Goal: Information Seeking & Learning: Learn about a topic

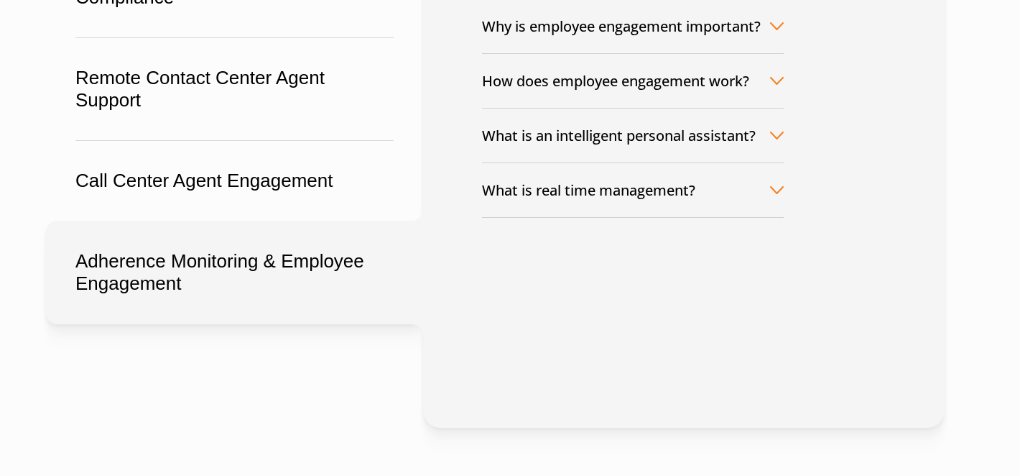
scroll to position [531, 0]
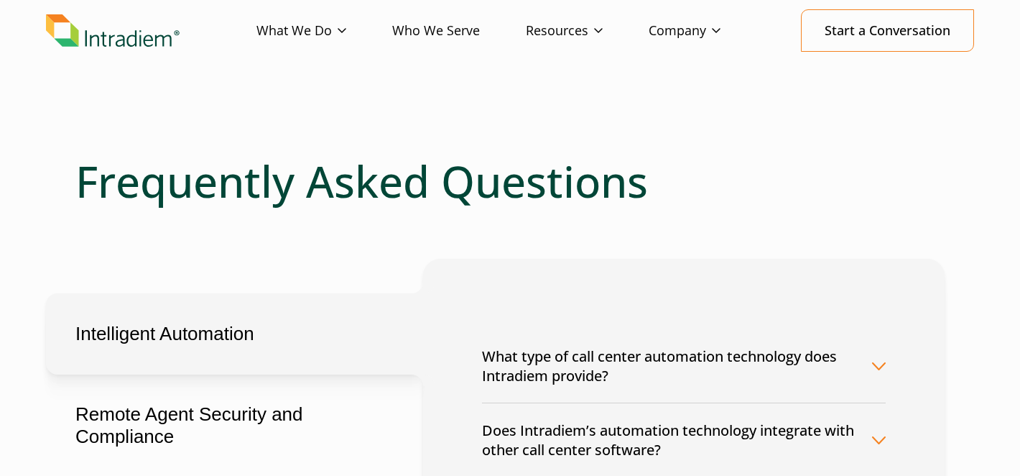
scroll to position [197, 0]
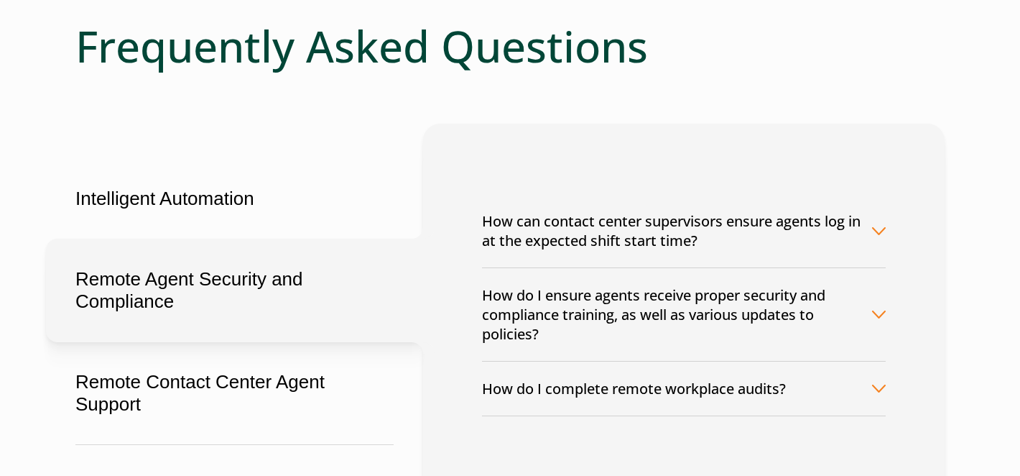
click at [290, 271] on button "Remote Agent Security and Compliance" at bounding box center [234, 290] width 377 height 103
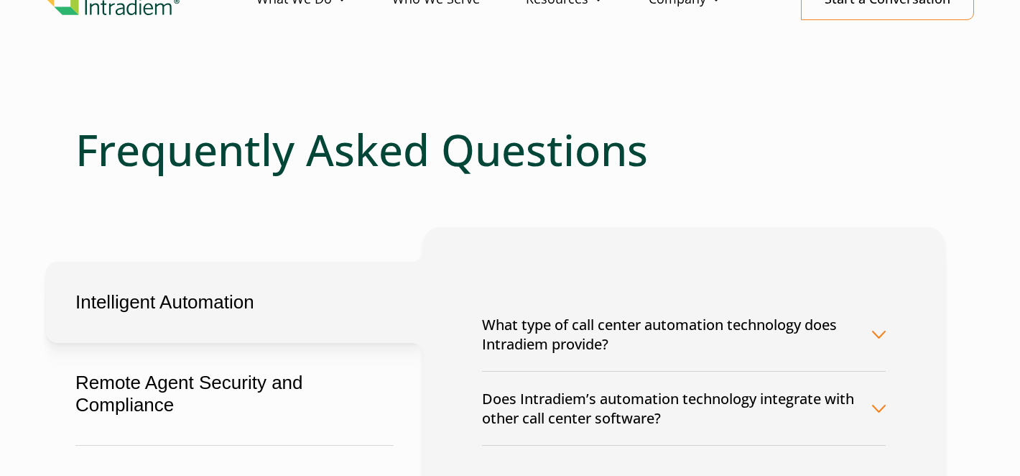
scroll to position [121, 0]
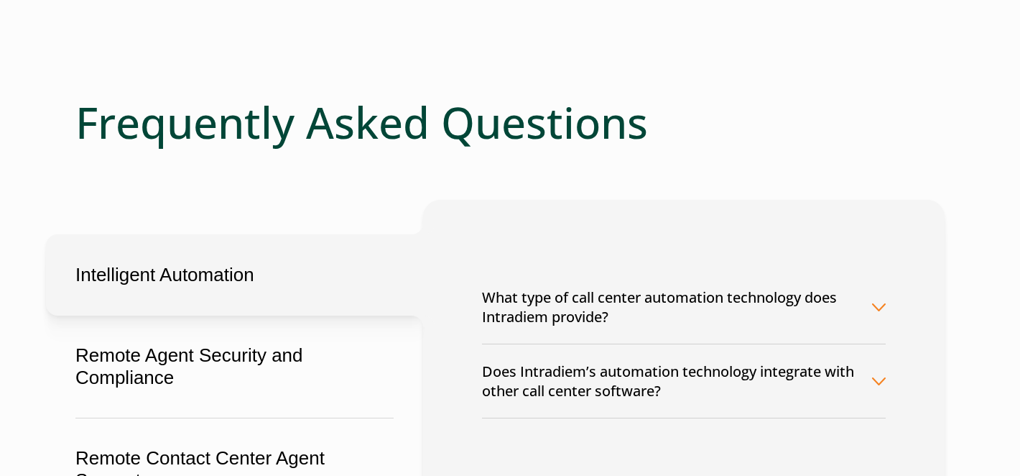
click at [786, 292] on button "What type of call center automation technology does Intradiem provide?" at bounding box center [684, 306] width 404 height 73
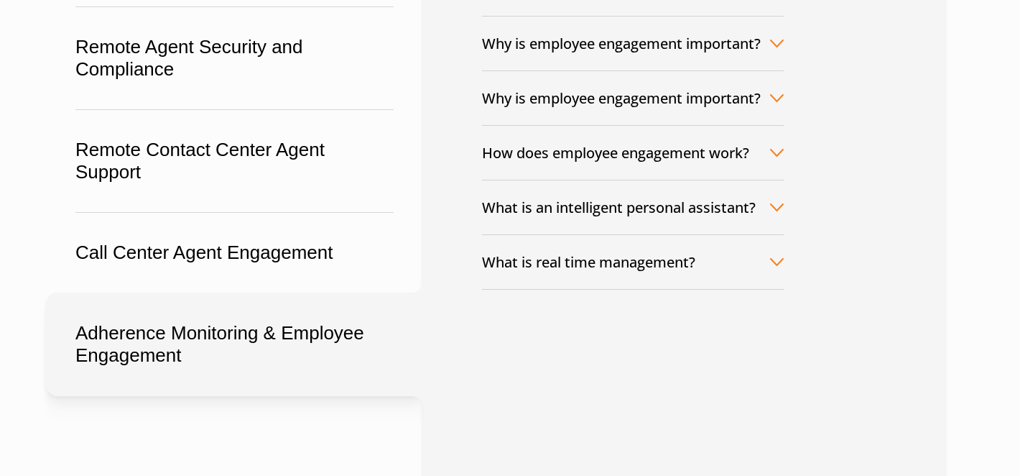
scroll to position [437, 0]
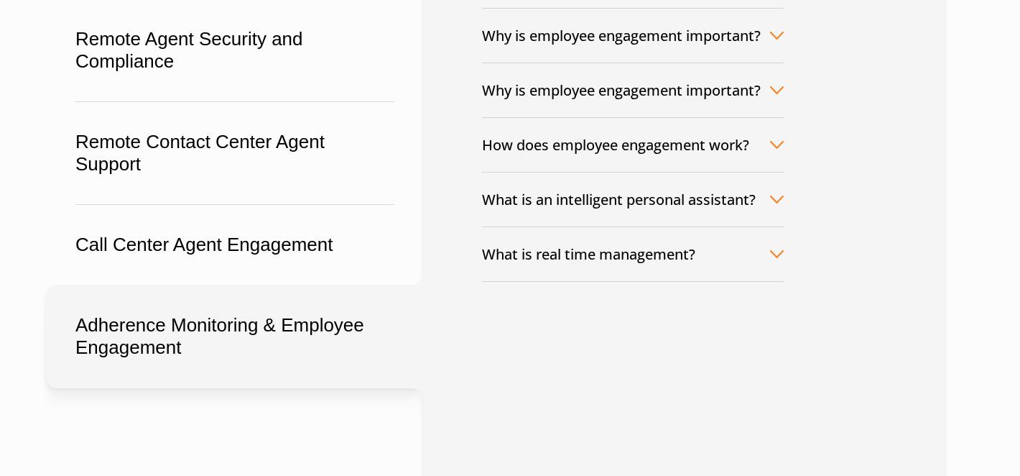
click at [637, 264] on button "What is real time management?" at bounding box center [633, 254] width 302 height 54
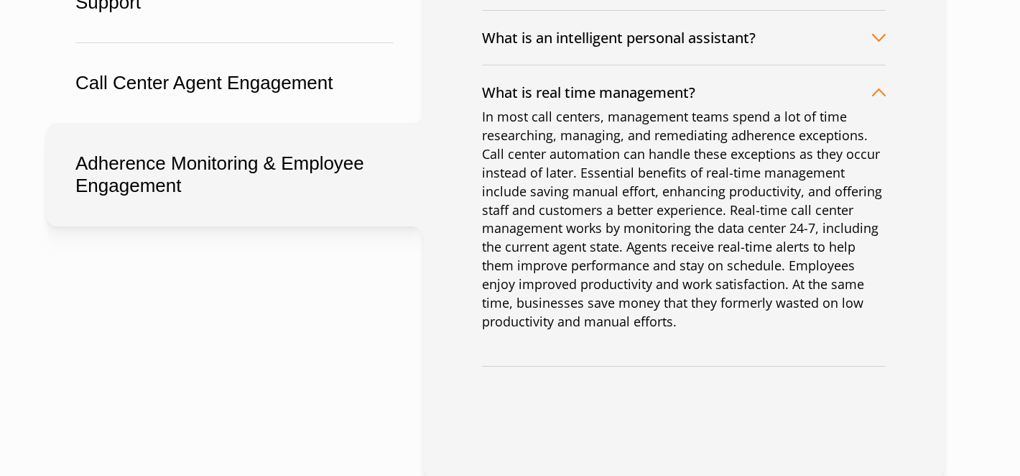
scroll to position [573, 0]
